Goal: Task Accomplishment & Management: Complete application form

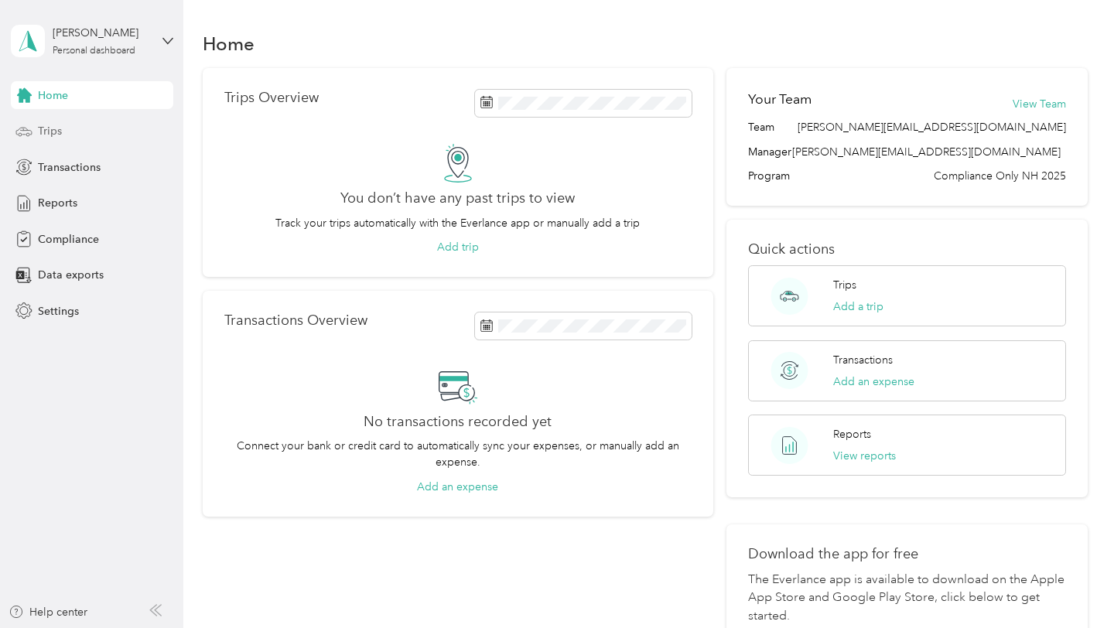
click at [56, 127] on span "Trips" at bounding box center [50, 131] width 24 height 16
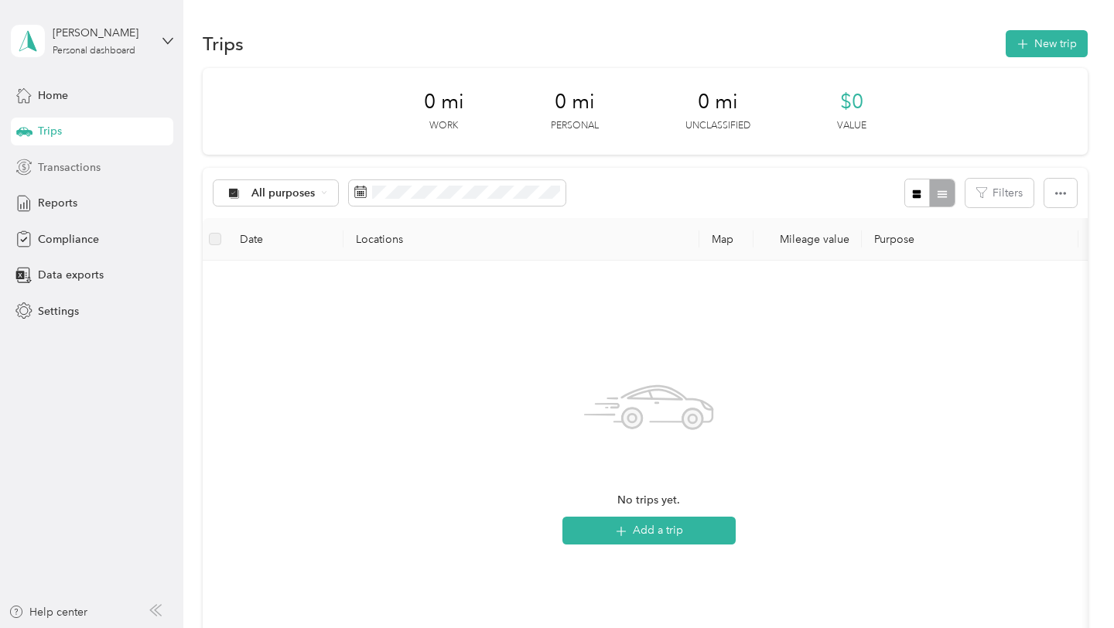
click at [50, 169] on span "Transactions" at bounding box center [69, 167] width 63 height 16
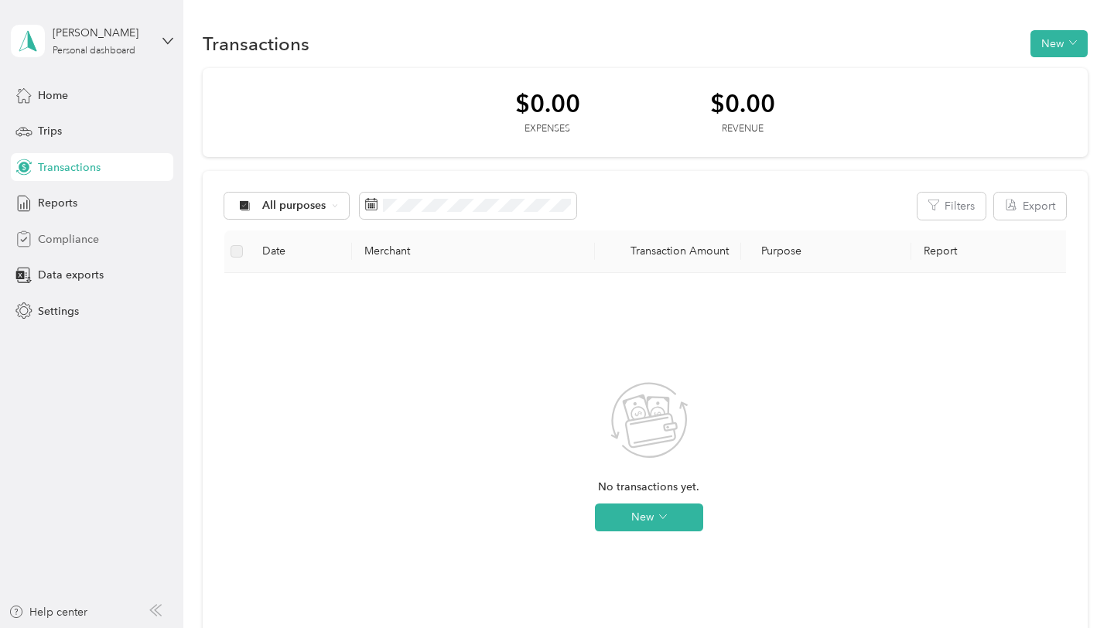
click at [57, 239] on span "Compliance" at bounding box center [68, 239] width 61 height 16
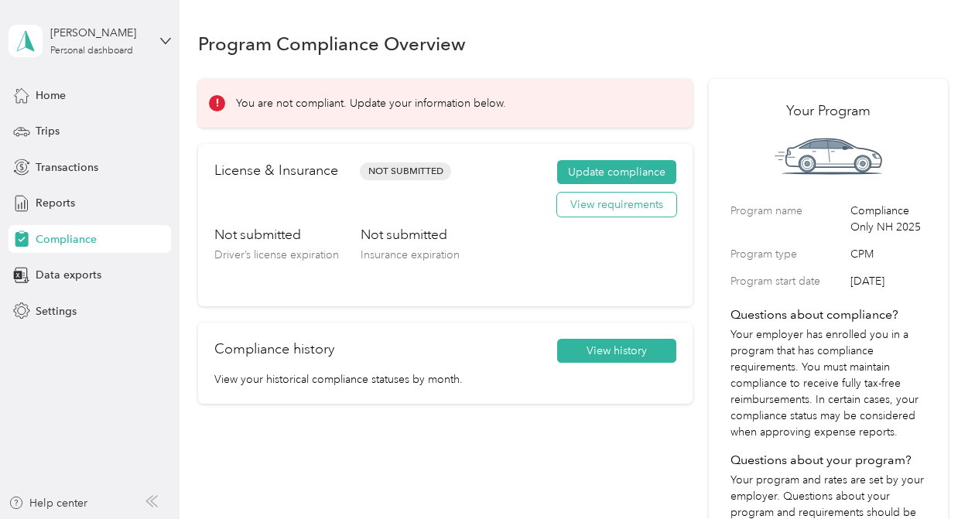
click at [613, 200] on button "View requirements" at bounding box center [616, 205] width 119 height 25
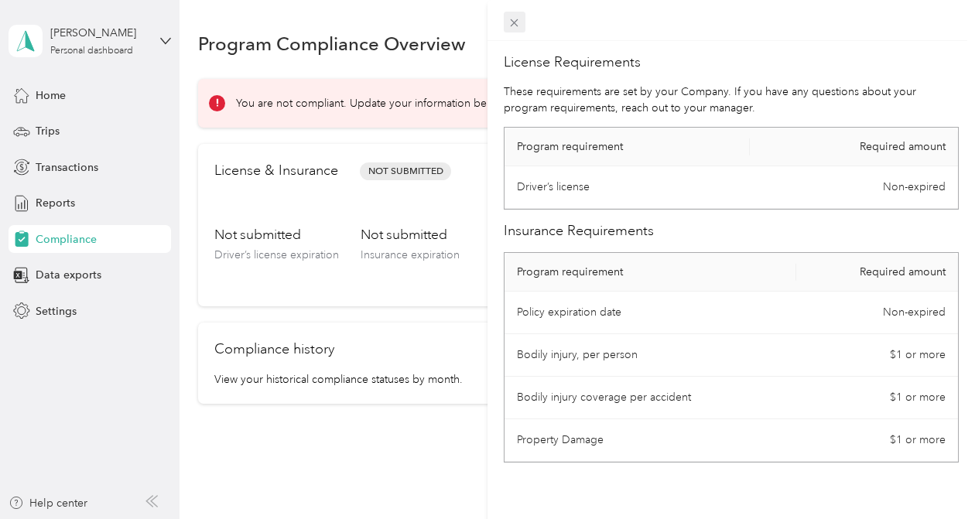
click at [514, 23] on icon at bounding box center [514, 22] width 13 height 13
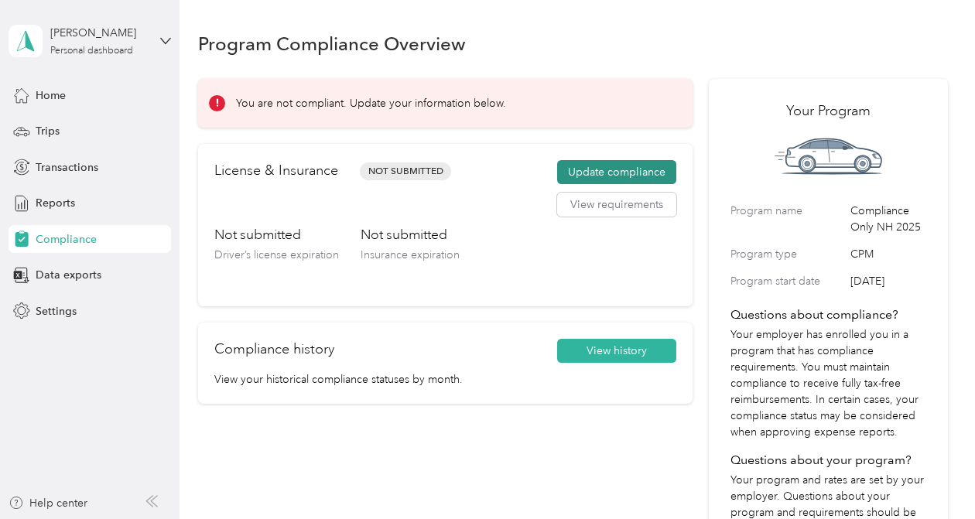
click at [636, 169] on button "Update compliance" at bounding box center [616, 172] width 119 height 25
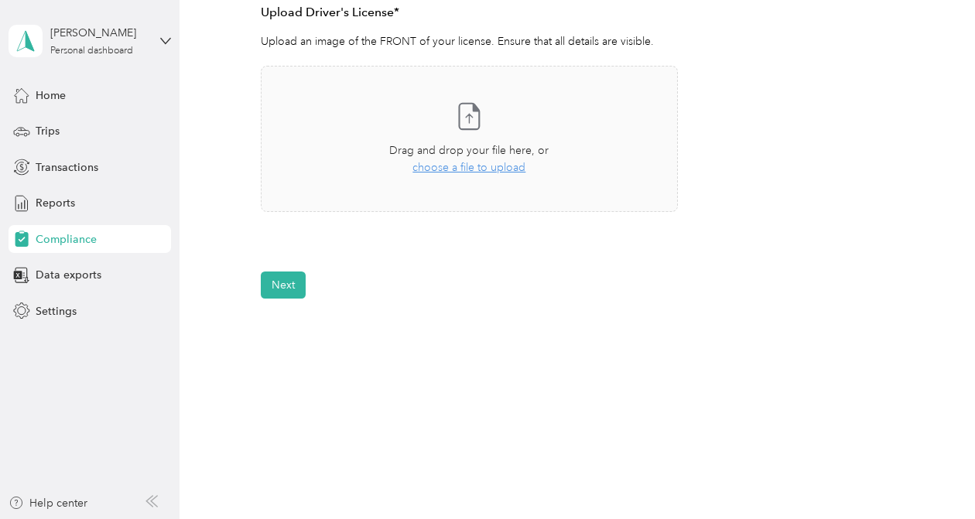
scroll to position [448, 0]
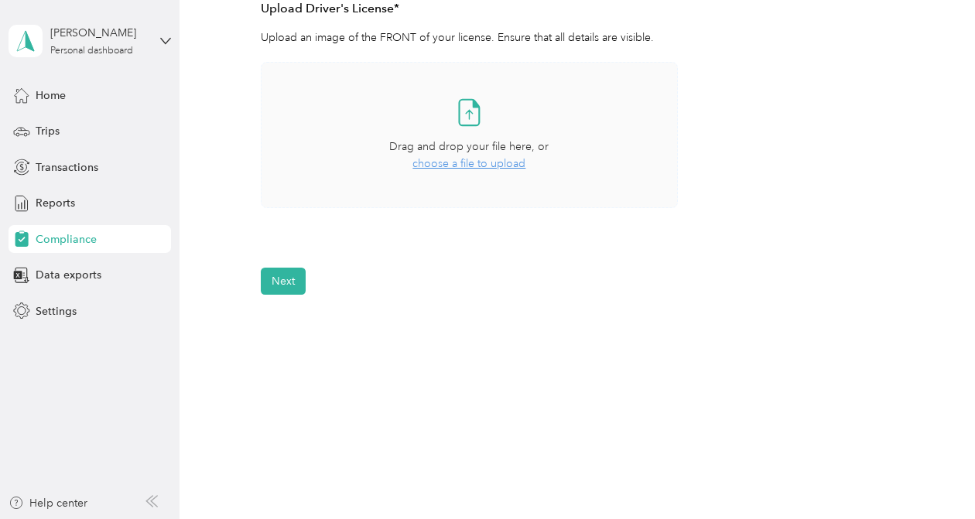
click at [451, 166] on span "choose a file to upload" at bounding box center [468, 163] width 113 height 13
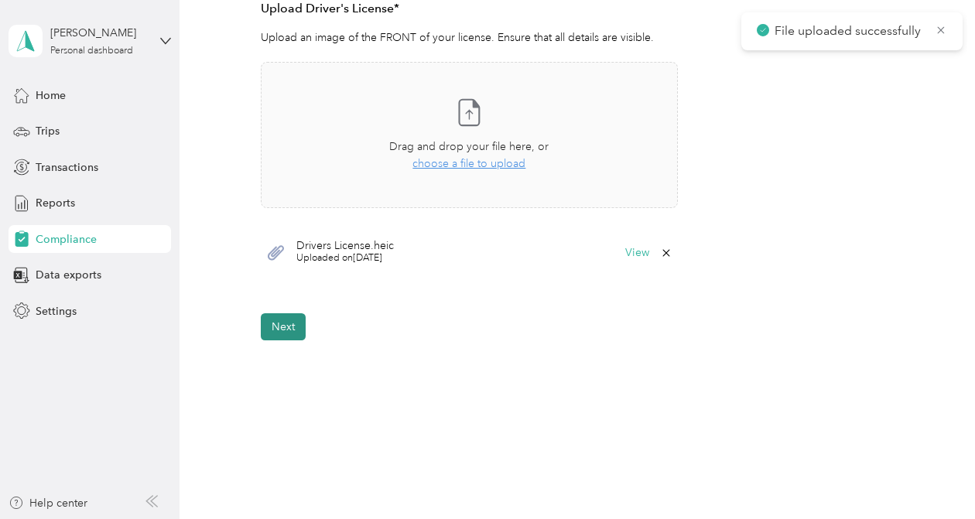
click at [284, 328] on button "Next" at bounding box center [283, 326] width 45 height 27
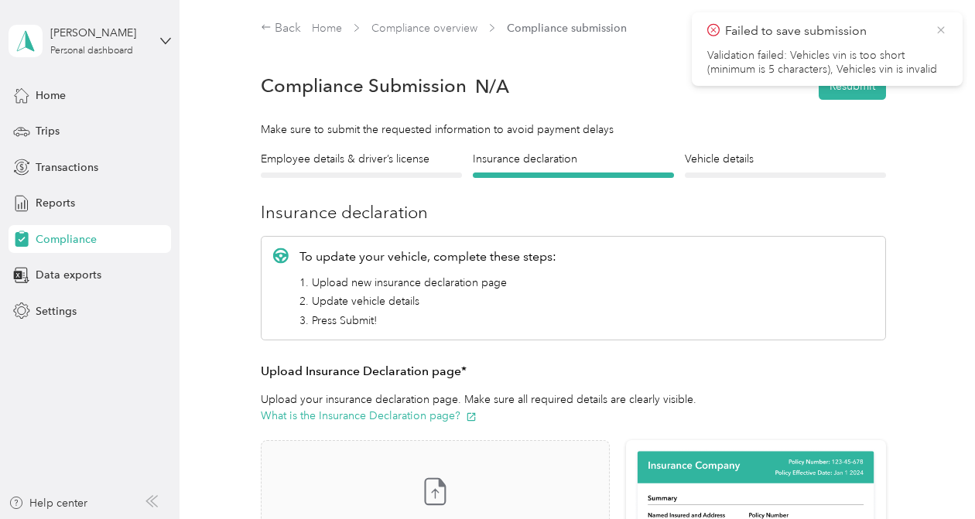
click at [941, 35] on icon at bounding box center [941, 30] width 12 height 14
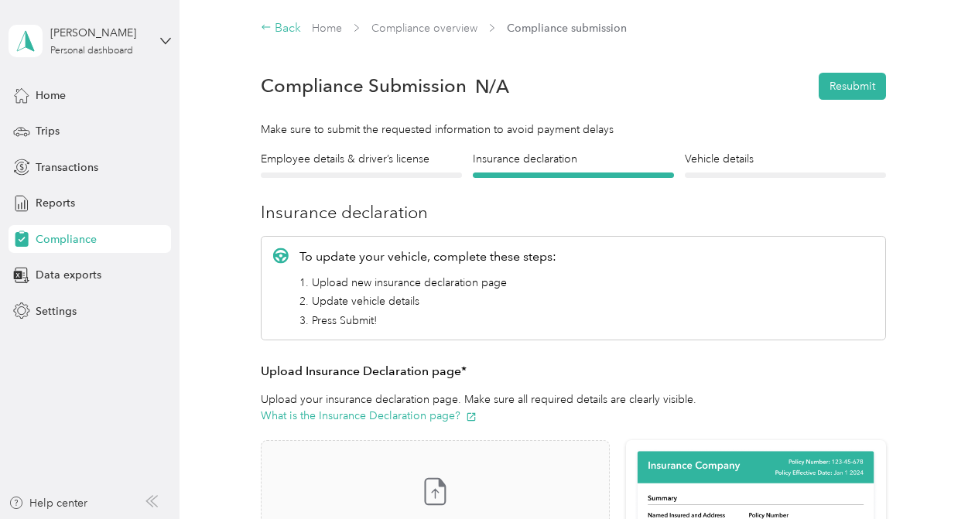
click at [285, 28] on div "Back" at bounding box center [281, 28] width 40 height 19
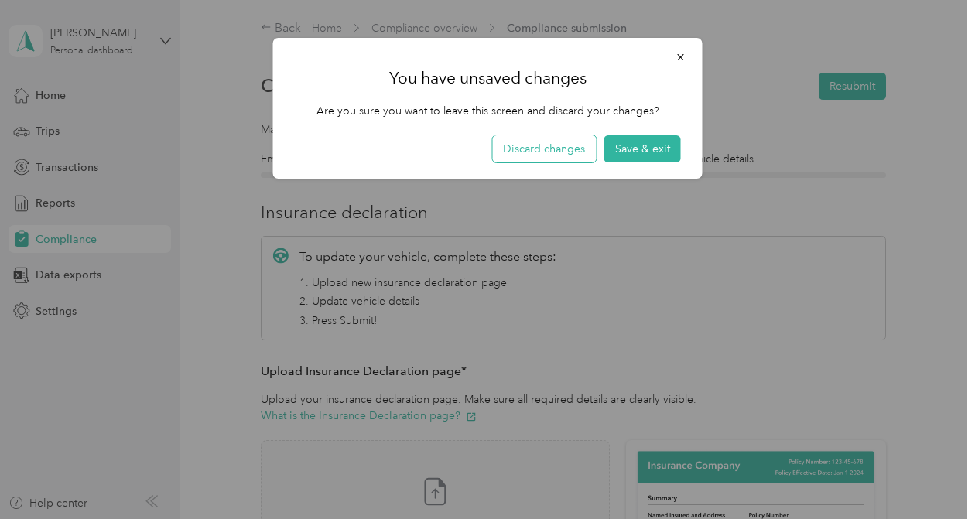
click at [575, 150] on button "Discard changes" at bounding box center [544, 148] width 104 height 27
click at [562, 147] on button "Discard changes" at bounding box center [544, 148] width 104 height 27
click at [648, 154] on button "Save & exit" at bounding box center [642, 148] width 77 height 27
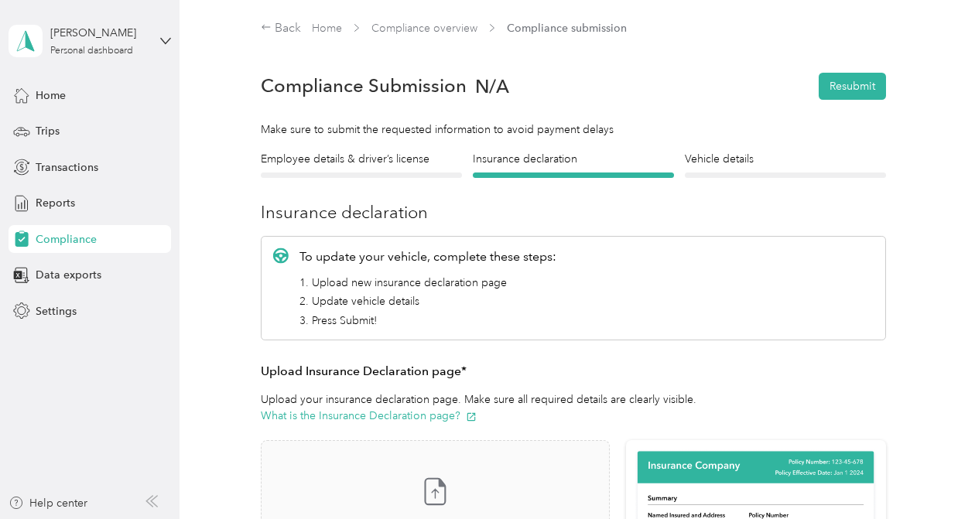
scroll to position [19, 0]
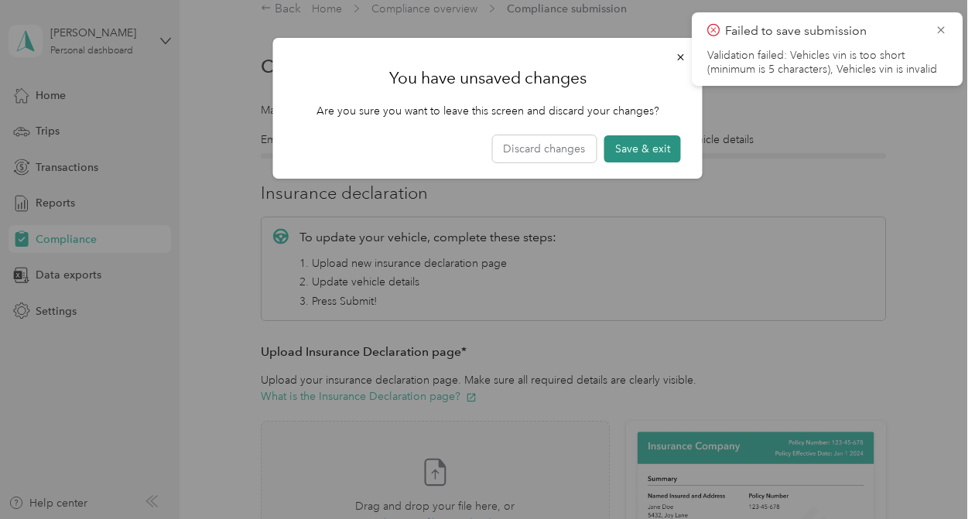
click at [624, 148] on button "Save & exit" at bounding box center [642, 148] width 77 height 27
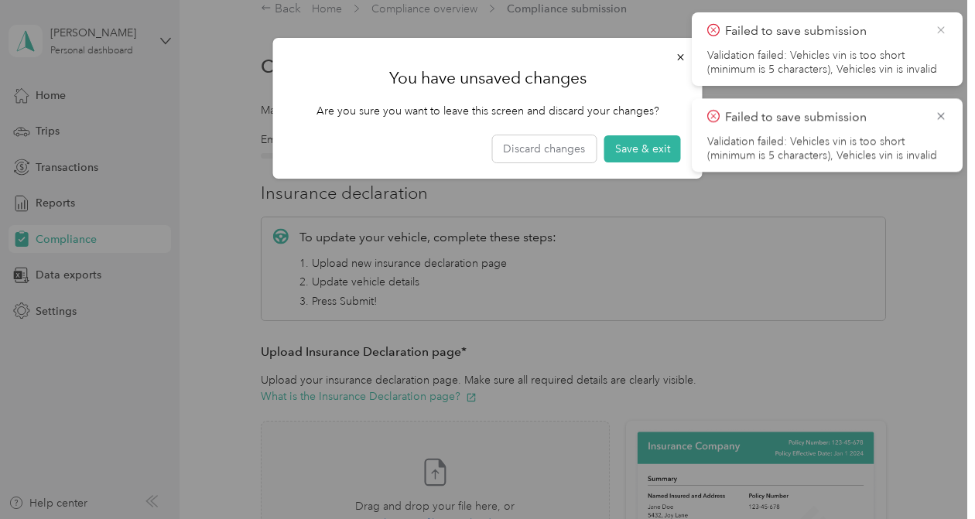
click at [942, 27] on icon at bounding box center [940, 29] width 7 height 7
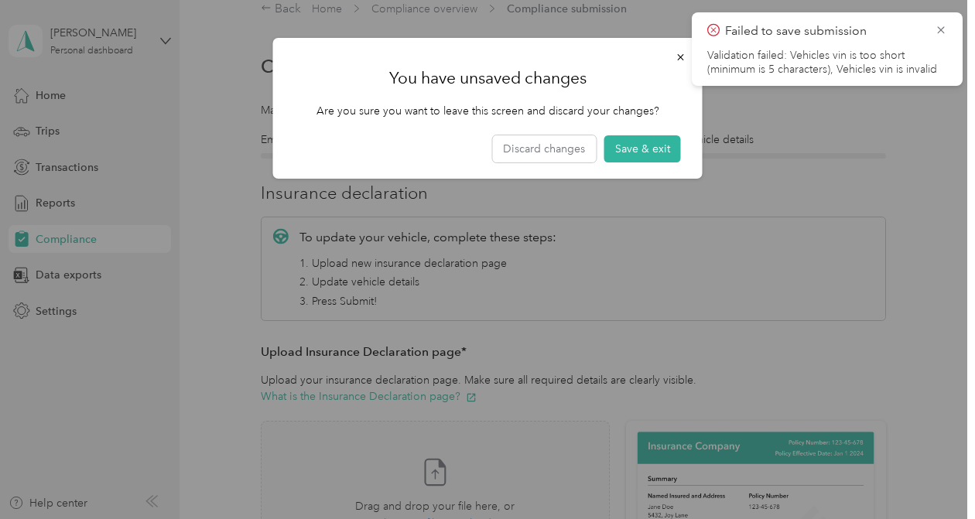
click at [942, 27] on icon at bounding box center [940, 29] width 7 height 7
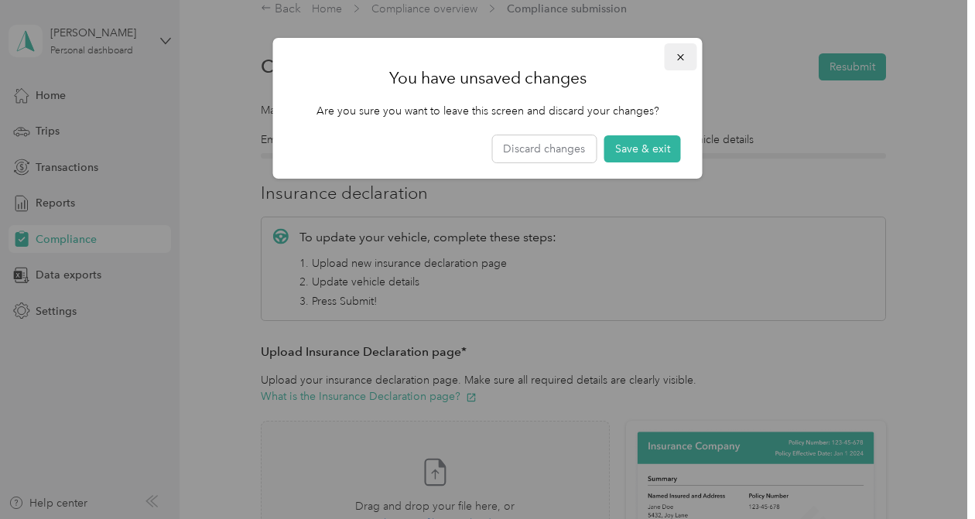
click at [687, 58] on button "button" at bounding box center [681, 56] width 32 height 27
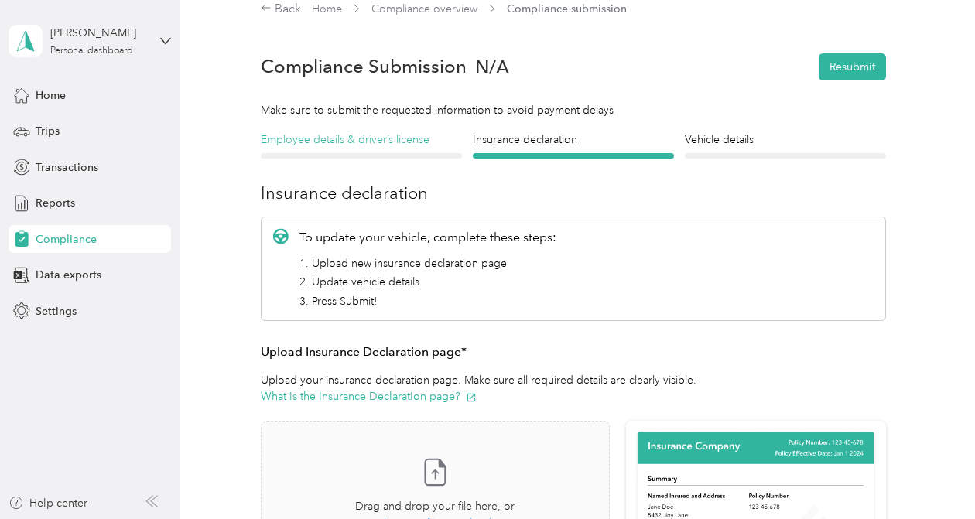
click at [371, 141] on h4 "Employee details & driver’s license" at bounding box center [361, 140] width 201 height 16
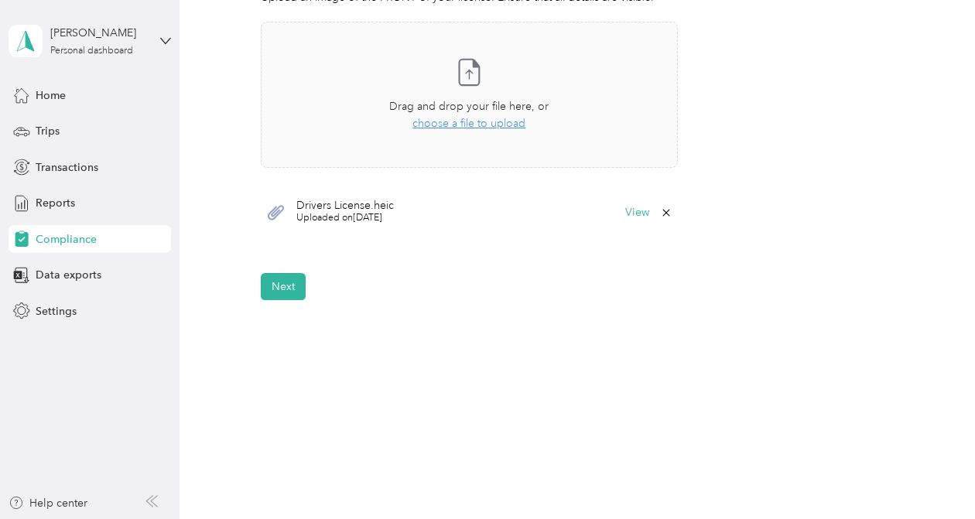
scroll to position [494, 0]
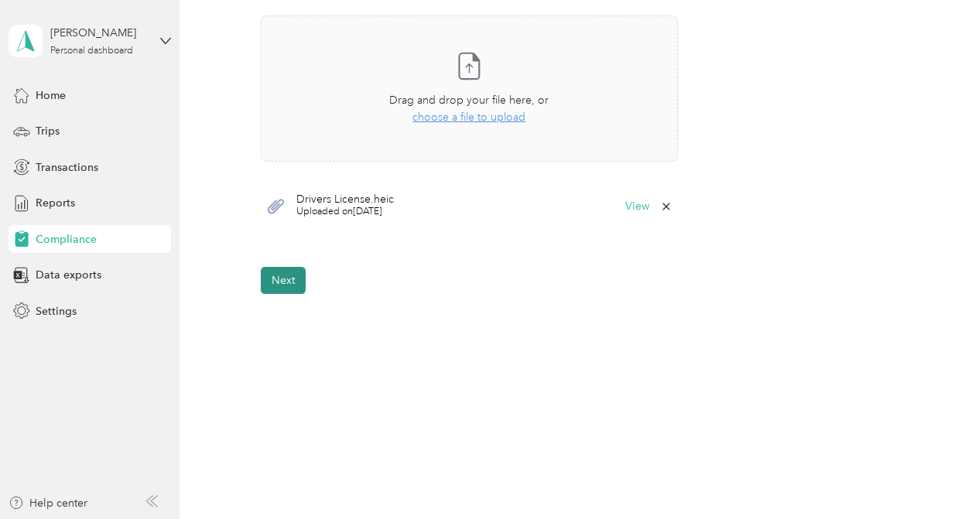
click at [298, 282] on button "Next" at bounding box center [283, 280] width 45 height 27
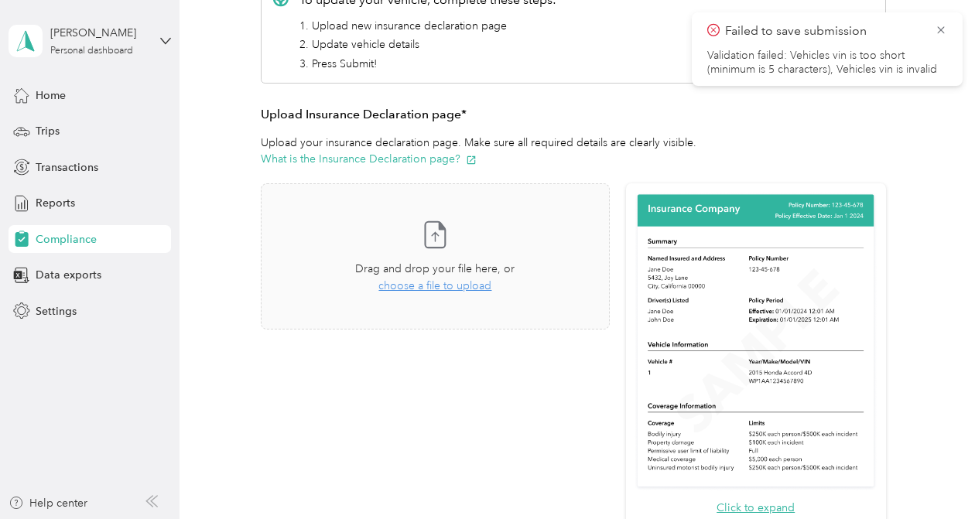
scroll to position [258, 0]
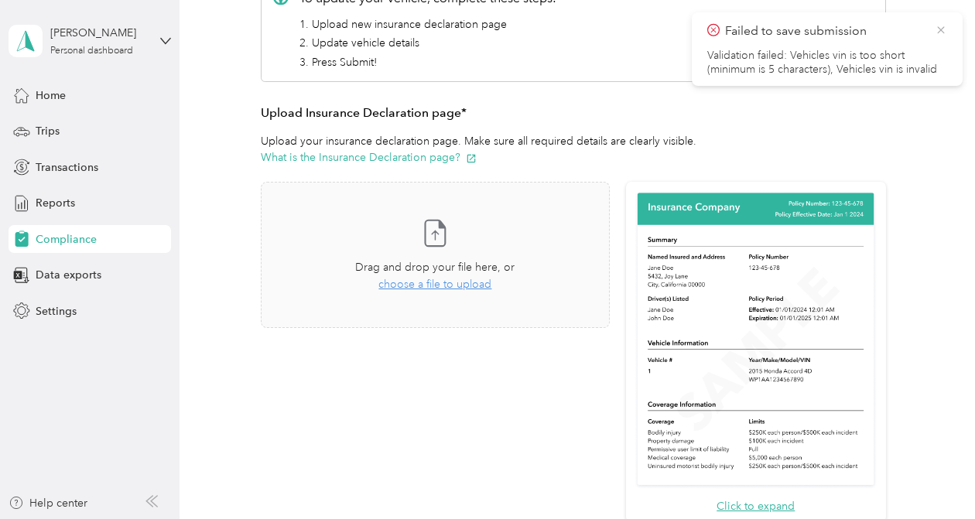
click at [942, 32] on icon at bounding box center [940, 29] width 7 height 7
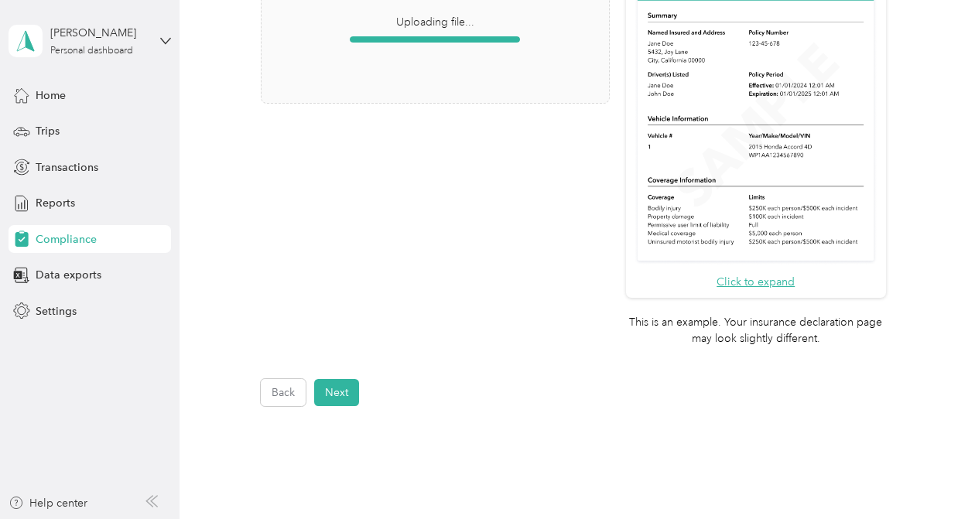
scroll to position [595, 0]
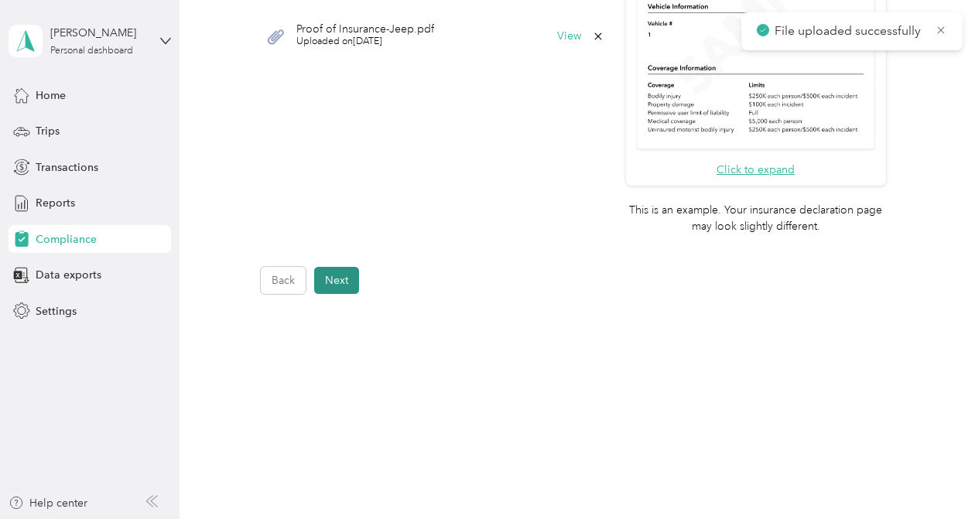
click at [348, 282] on button "Next" at bounding box center [336, 280] width 45 height 27
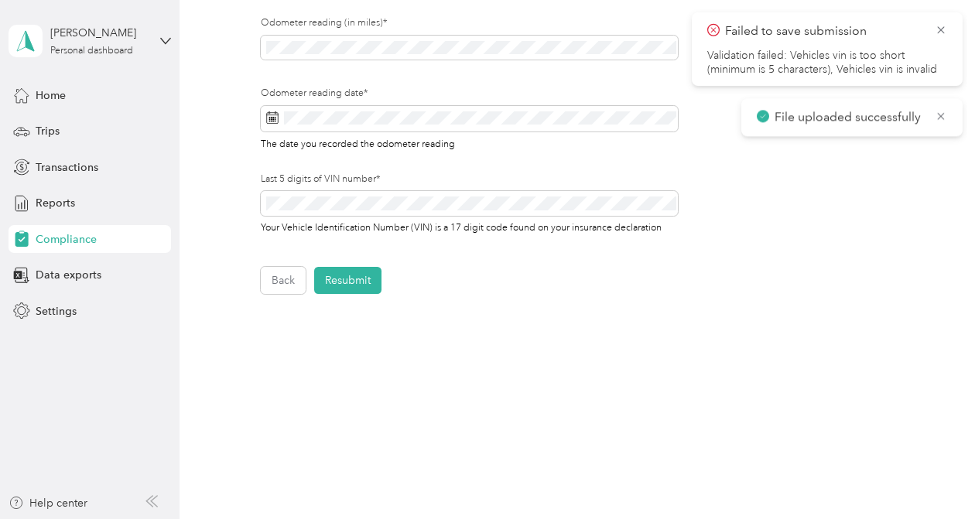
scroll to position [19, 0]
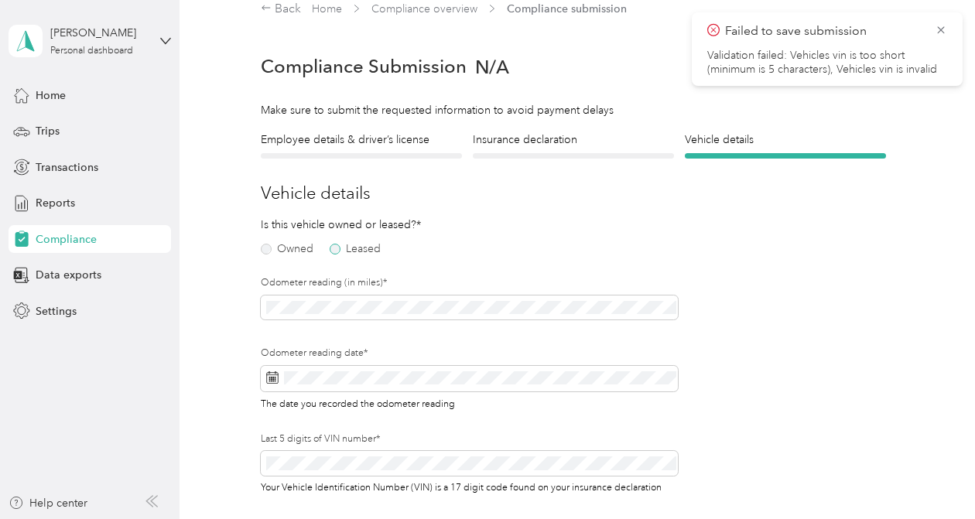
click at [339, 249] on label "Leased" at bounding box center [355, 249] width 51 height 11
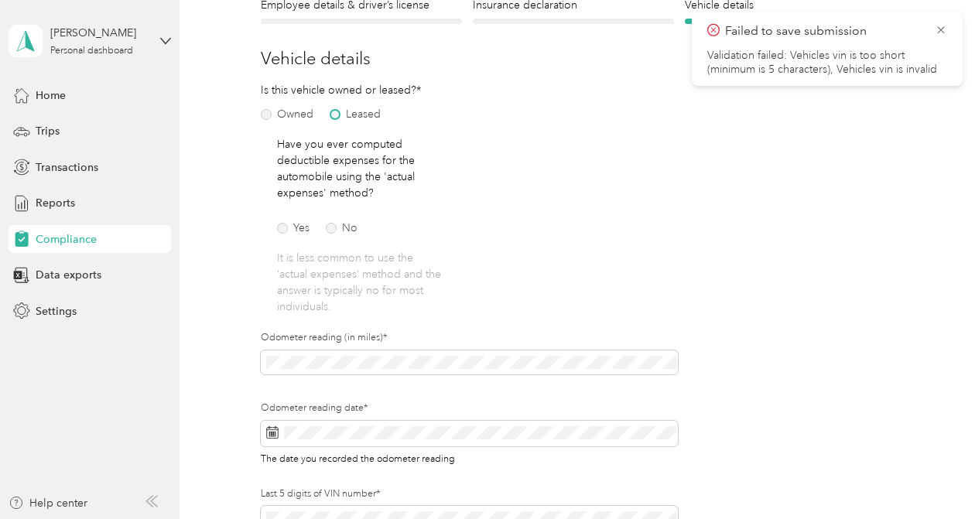
scroll to position [159, 0]
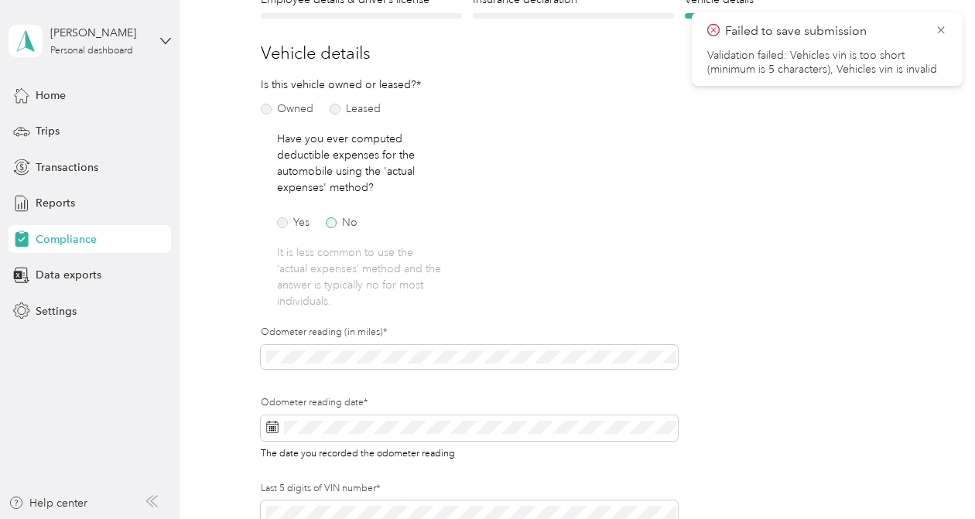
click at [333, 220] on label "No" at bounding box center [342, 222] width 32 height 11
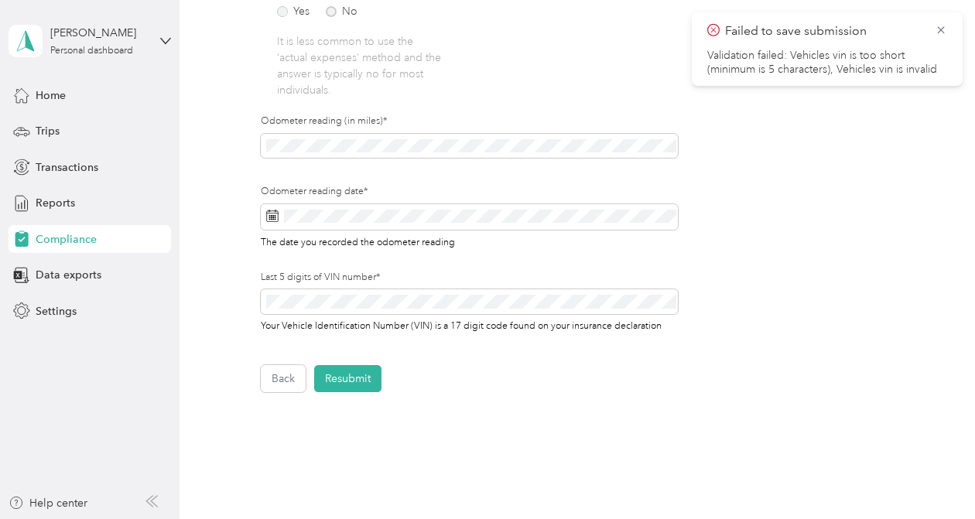
scroll to position [376, 0]
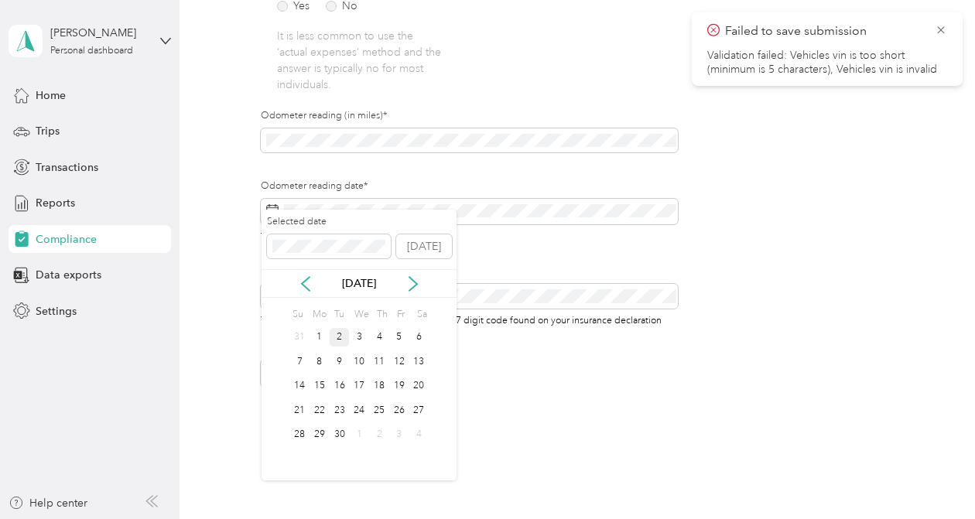
click at [336, 329] on div "2" at bounding box center [340, 337] width 20 height 19
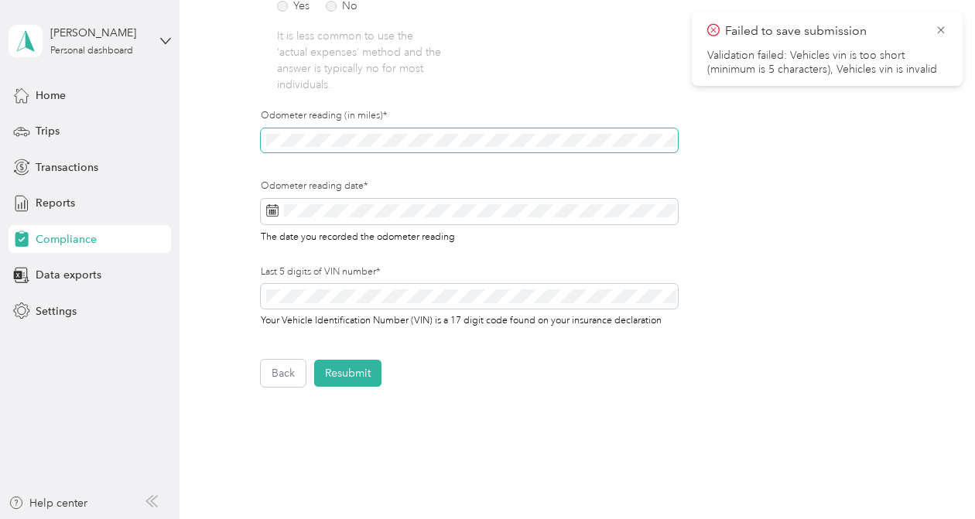
click at [304, 128] on span at bounding box center [469, 140] width 416 height 25
click at [352, 360] on button "Resubmit" at bounding box center [347, 373] width 67 height 27
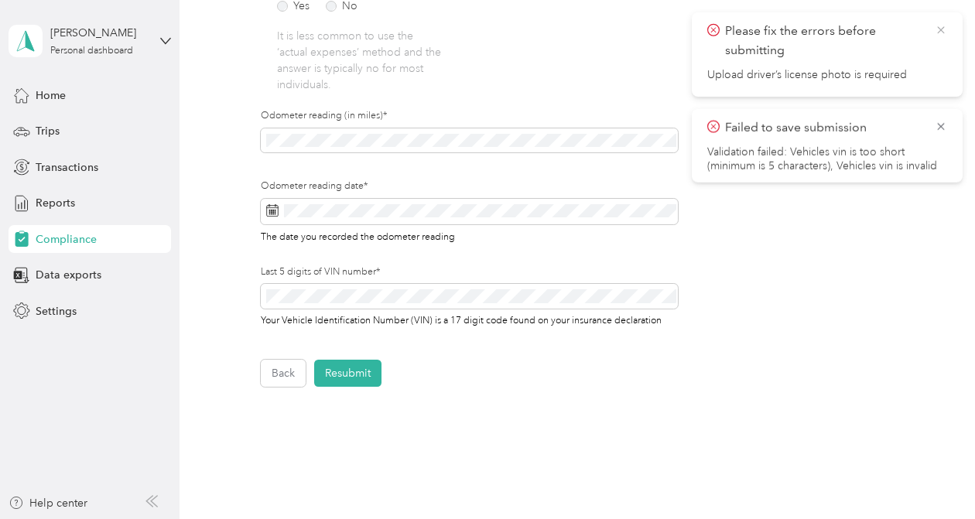
click at [942, 28] on icon at bounding box center [941, 30] width 12 height 14
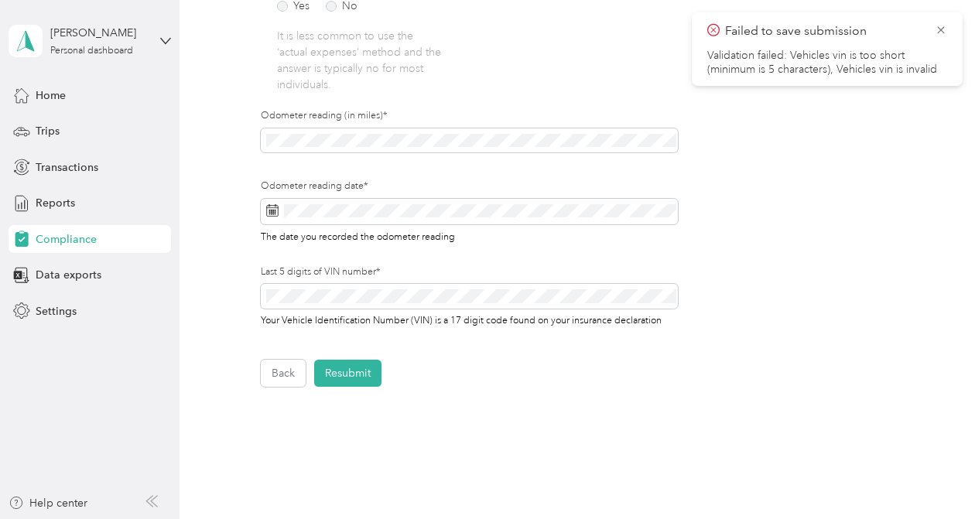
click at [942, 28] on icon at bounding box center [941, 30] width 12 height 14
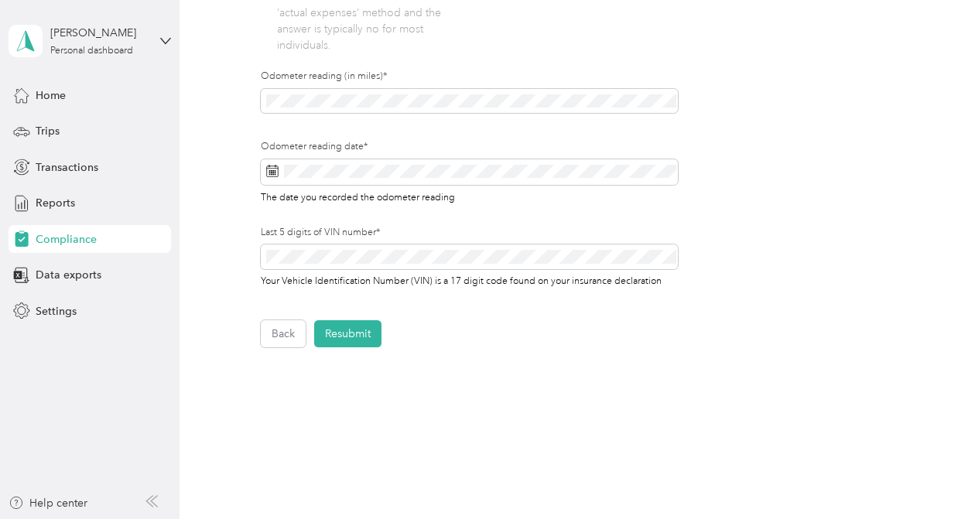
scroll to position [453, 0]
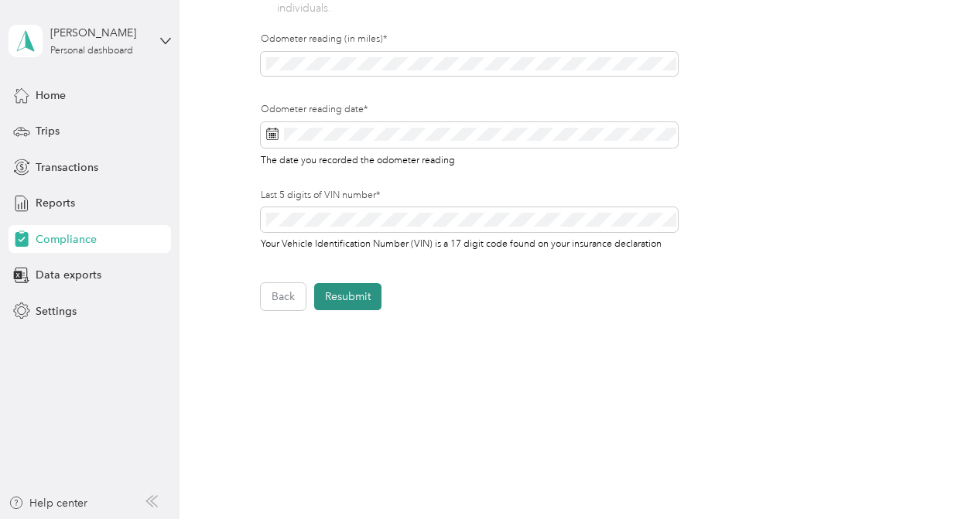
click at [364, 283] on button "Resubmit" at bounding box center [347, 296] width 67 height 27
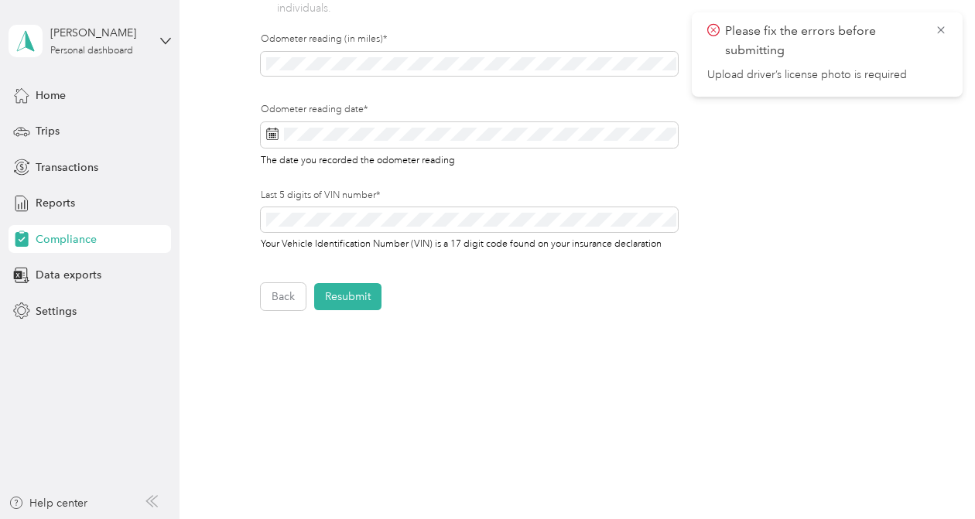
scroll to position [0, 0]
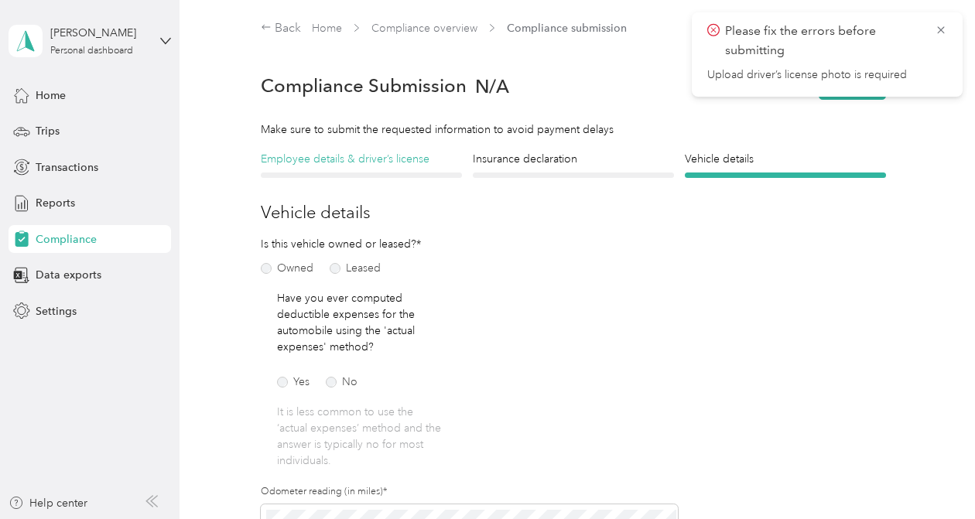
click at [330, 159] on h4 "Employee details & driver’s license" at bounding box center [361, 159] width 201 height 16
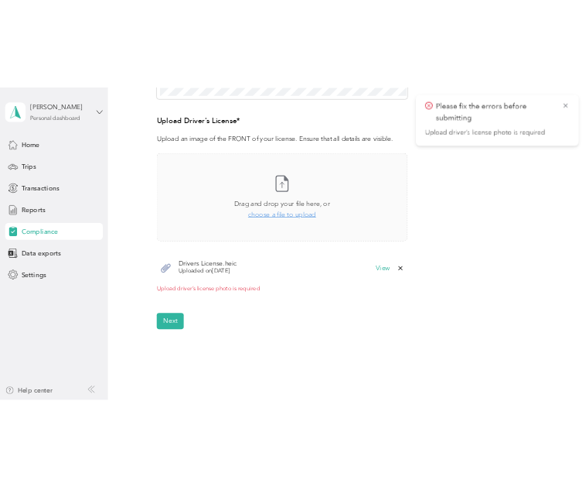
scroll to position [402, 0]
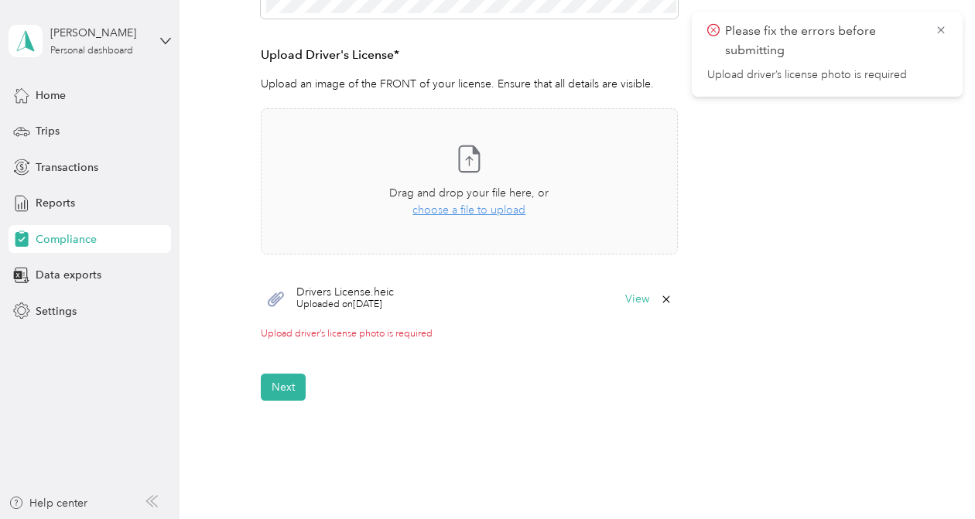
click at [669, 298] on icon at bounding box center [665, 299] width 7 height 7
click at [628, 312] on button "Yes" at bounding box center [632, 310] width 30 height 25
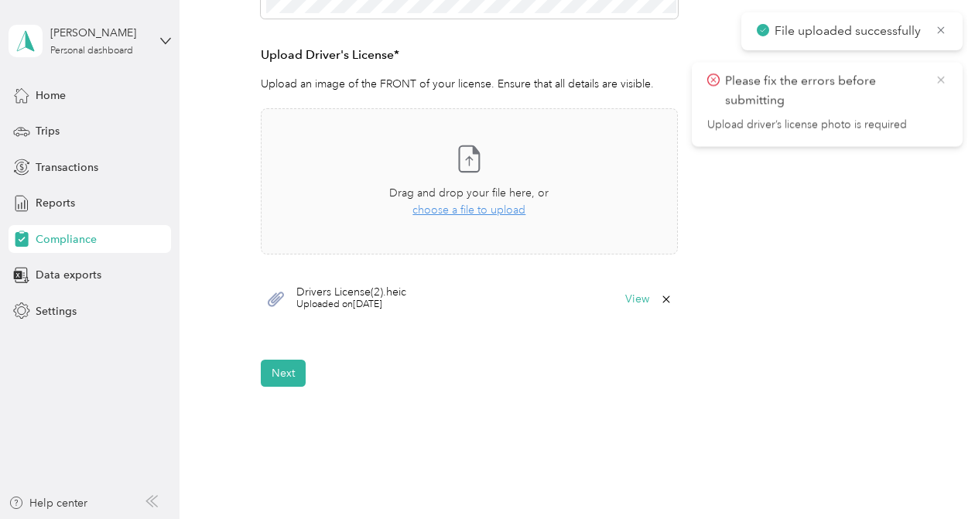
click at [946, 80] on icon at bounding box center [941, 80] width 12 height 14
click at [941, 29] on icon at bounding box center [940, 29] width 7 height 7
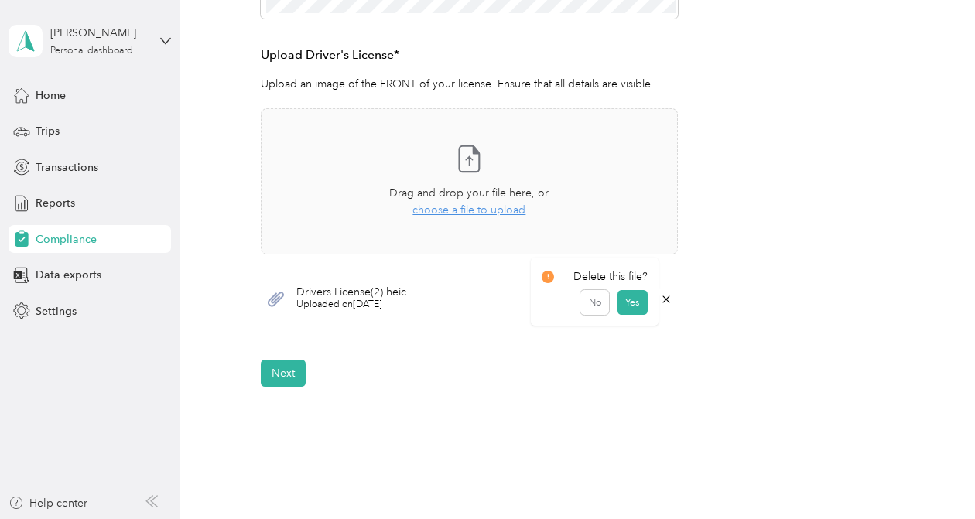
click at [668, 298] on icon at bounding box center [666, 299] width 12 height 12
click at [631, 307] on button "Yes" at bounding box center [632, 310] width 30 height 25
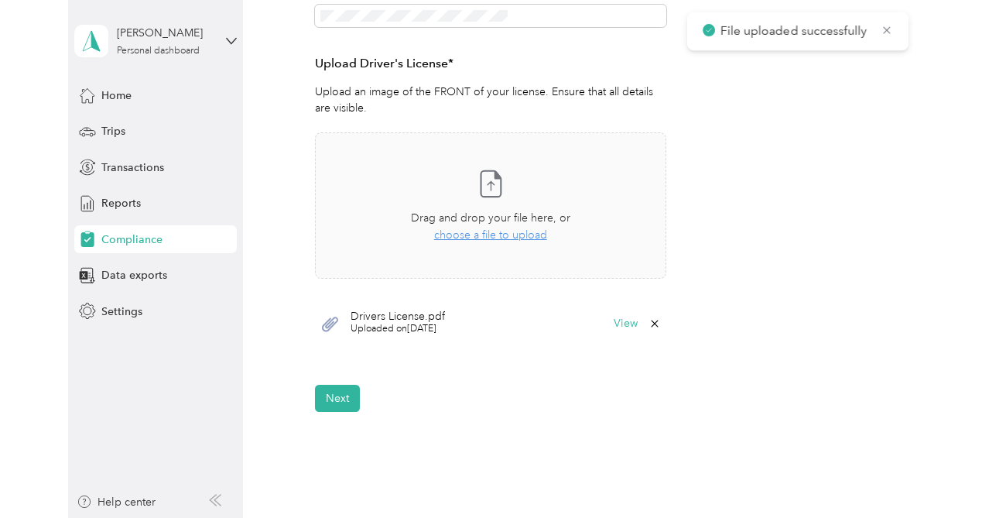
scroll to position [390, 0]
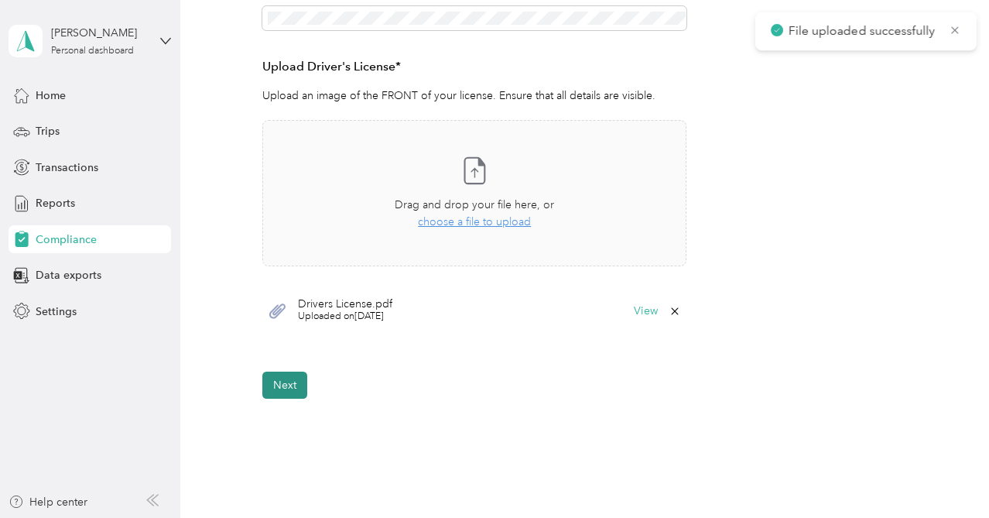
click at [285, 387] on button "Next" at bounding box center [284, 384] width 45 height 27
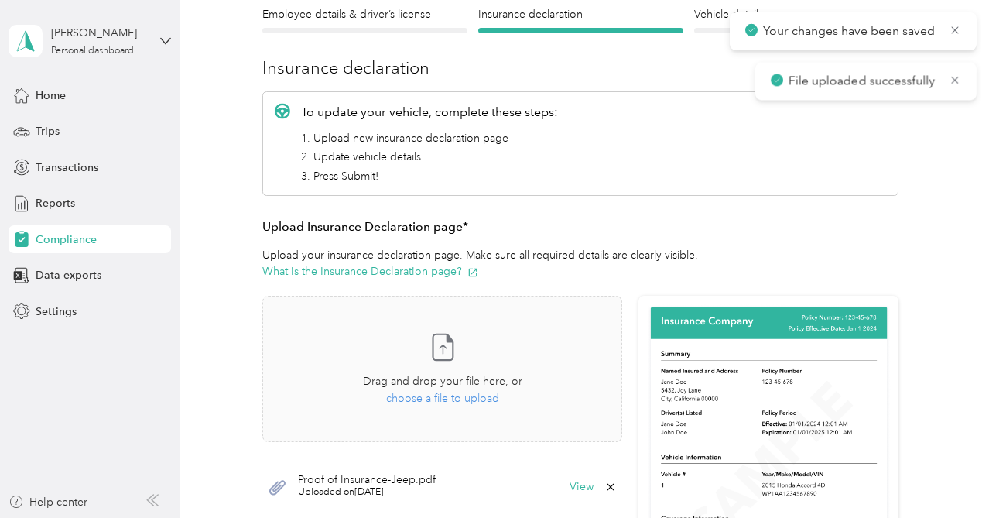
scroll to position [19, 0]
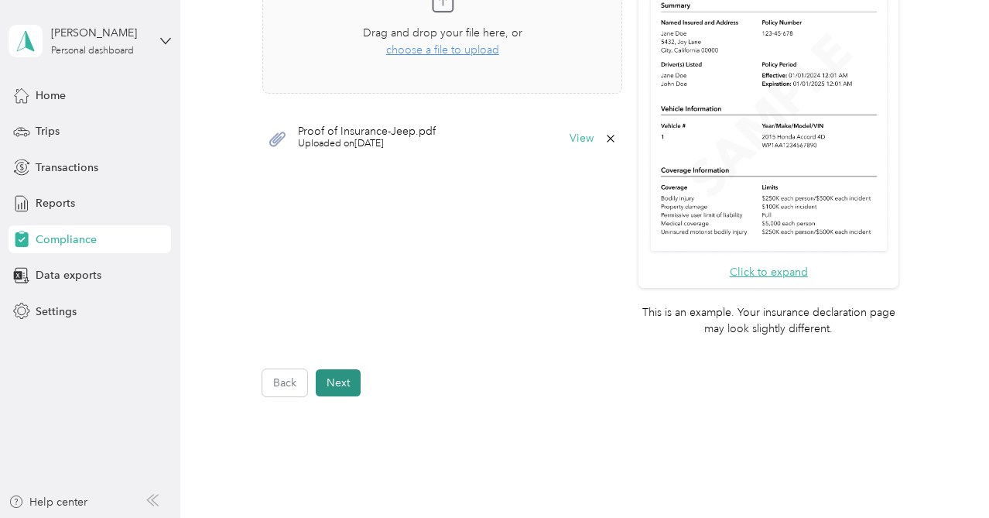
click at [347, 387] on button "Next" at bounding box center [338, 382] width 45 height 27
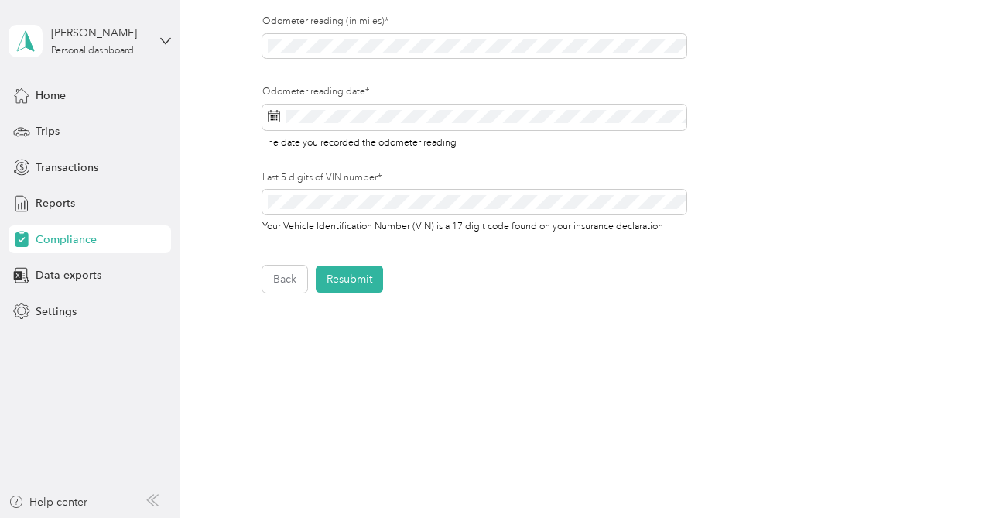
scroll to position [350, 0]
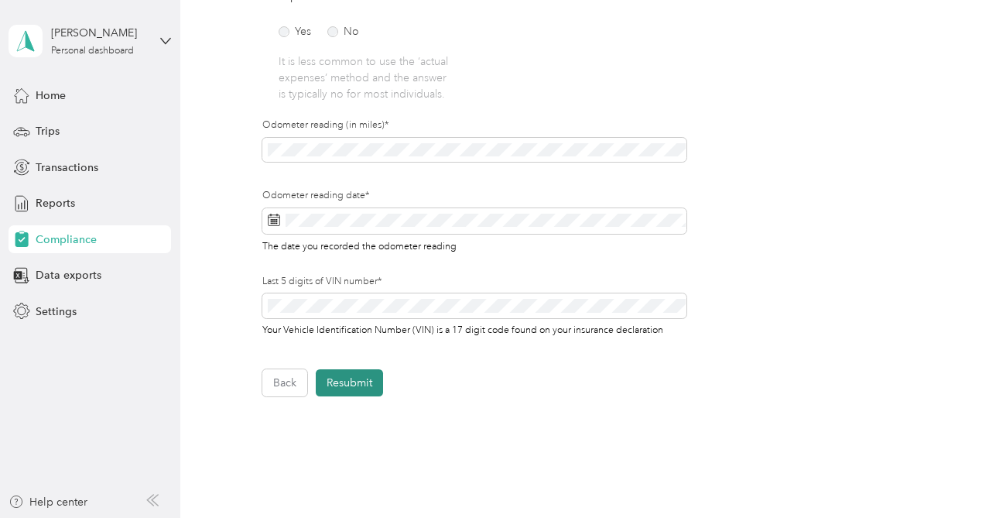
click at [360, 382] on button "Resubmit" at bounding box center [349, 382] width 67 height 27
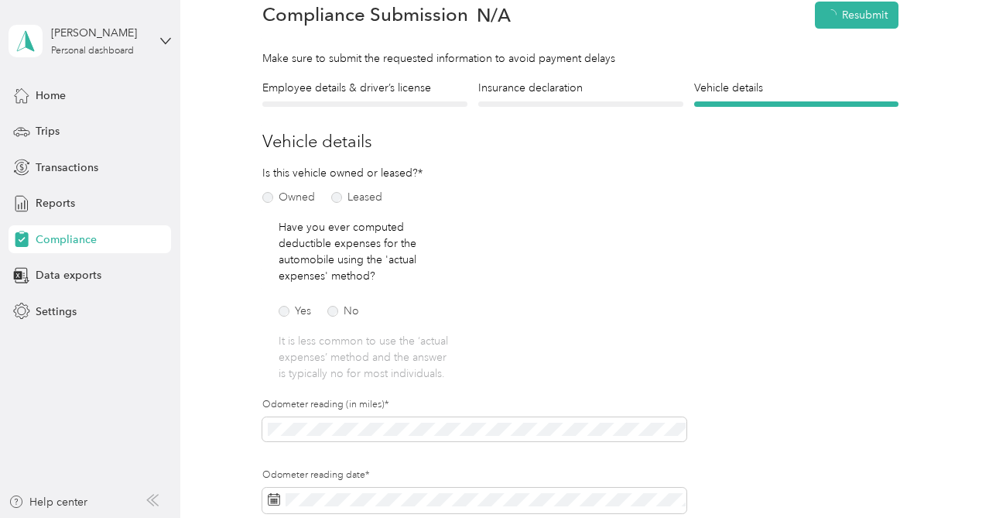
scroll to position [19, 0]
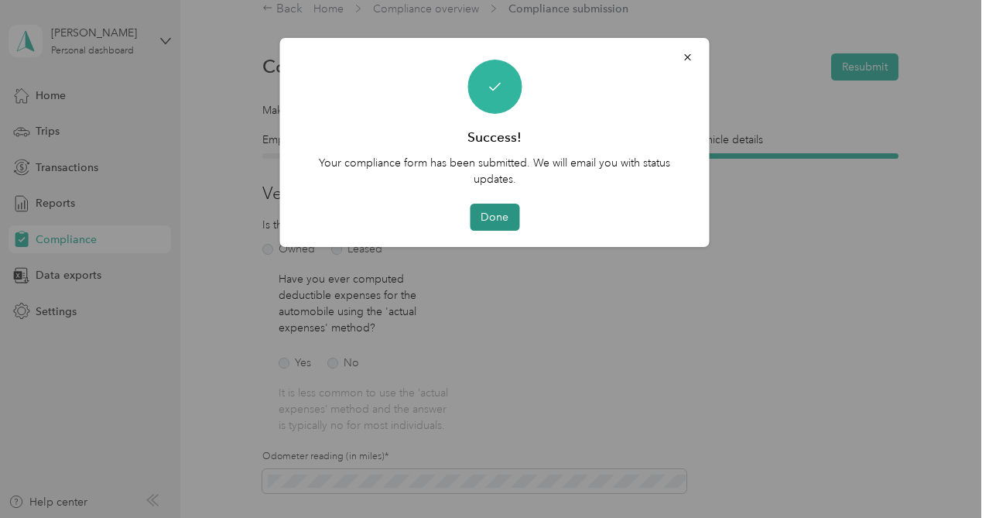
click at [501, 217] on button "Done" at bounding box center [495, 216] width 50 height 27
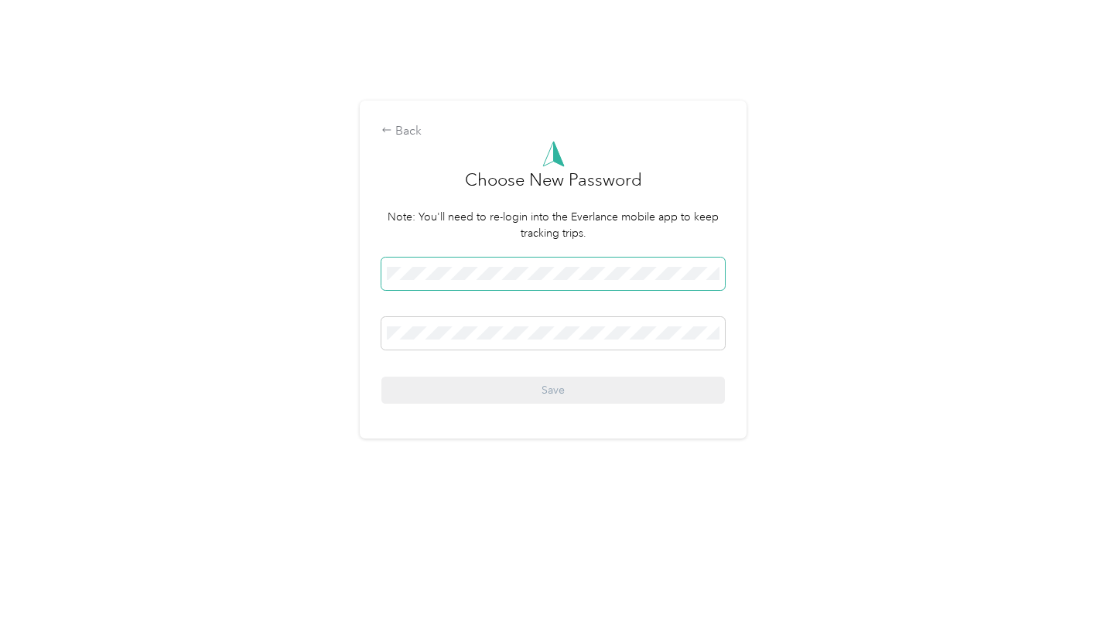
click at [443, 282] on span at bounding box center [553, 274] width 344 height 32
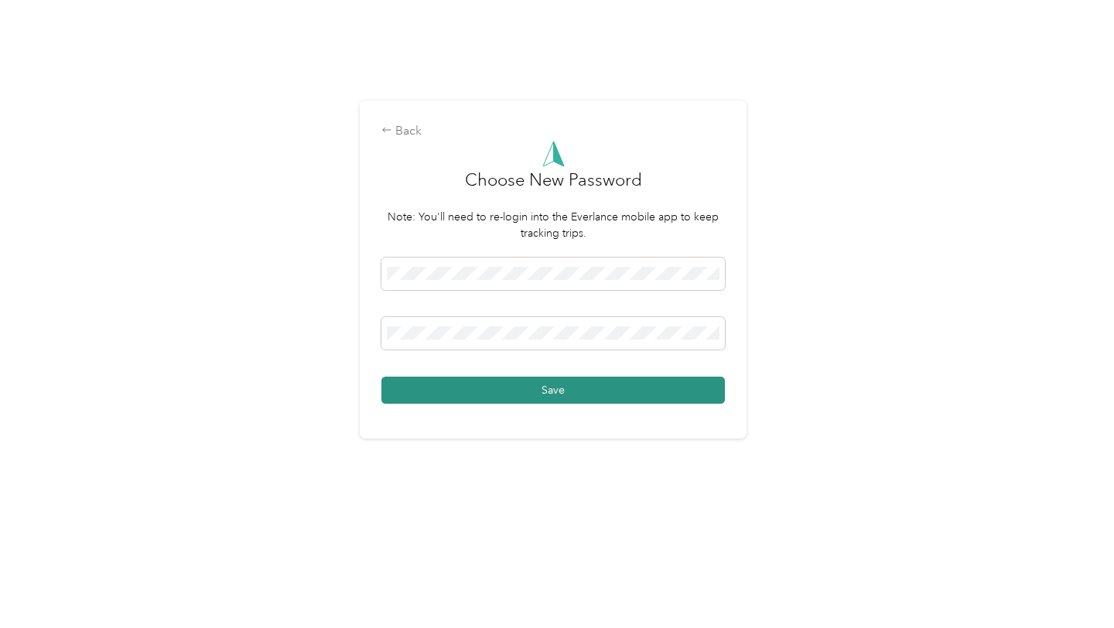
click at [537, 394] on button "Save" at bounding box center [553, 390] width 344 height 27
